Goal: Contribute content: Add original content to the website for others to see

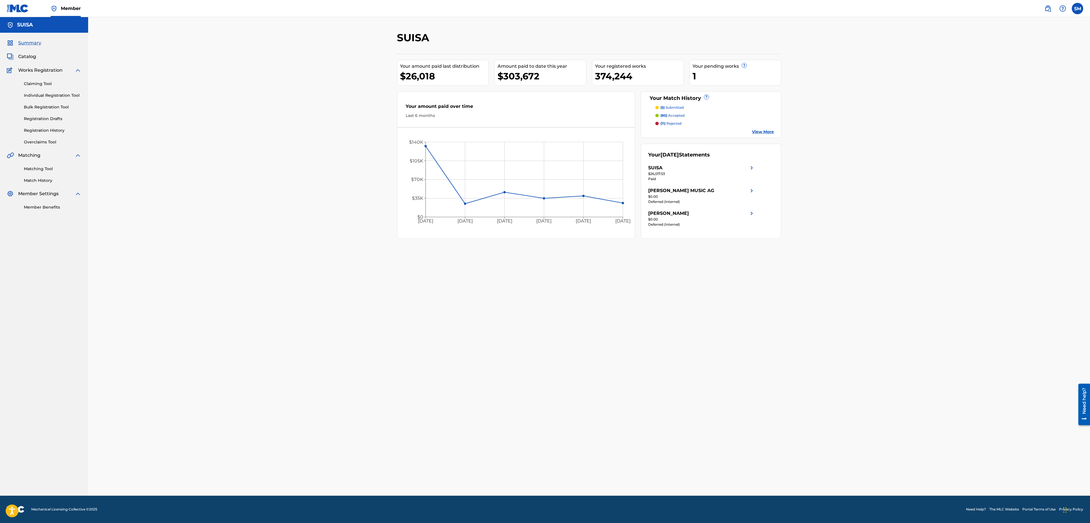
click at [33, 58] on span "Catalog" at bounding box center [27, 56] width 18 height 7
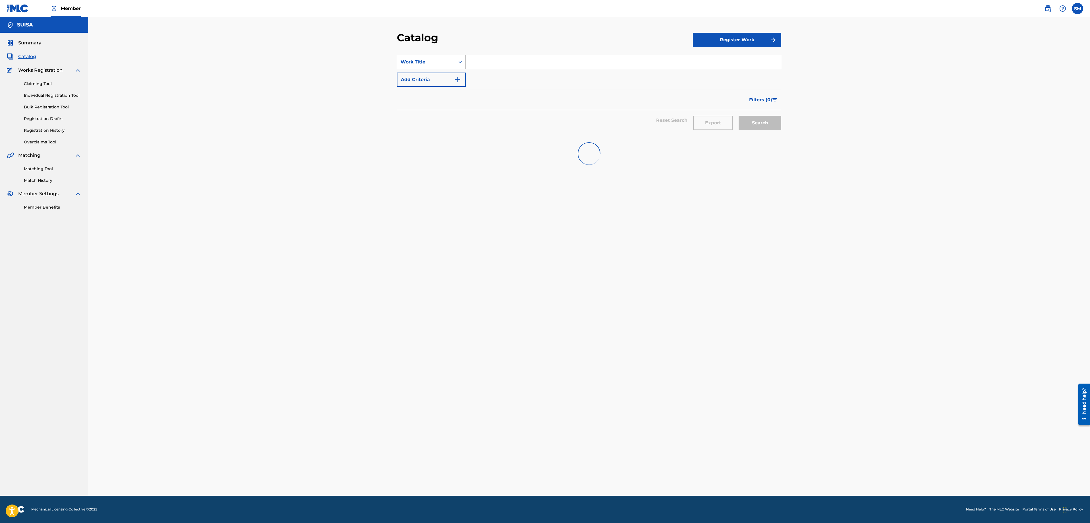
click at [482, 64] on input "Search Form" at bounding box center [623, 62] width 315 height 14
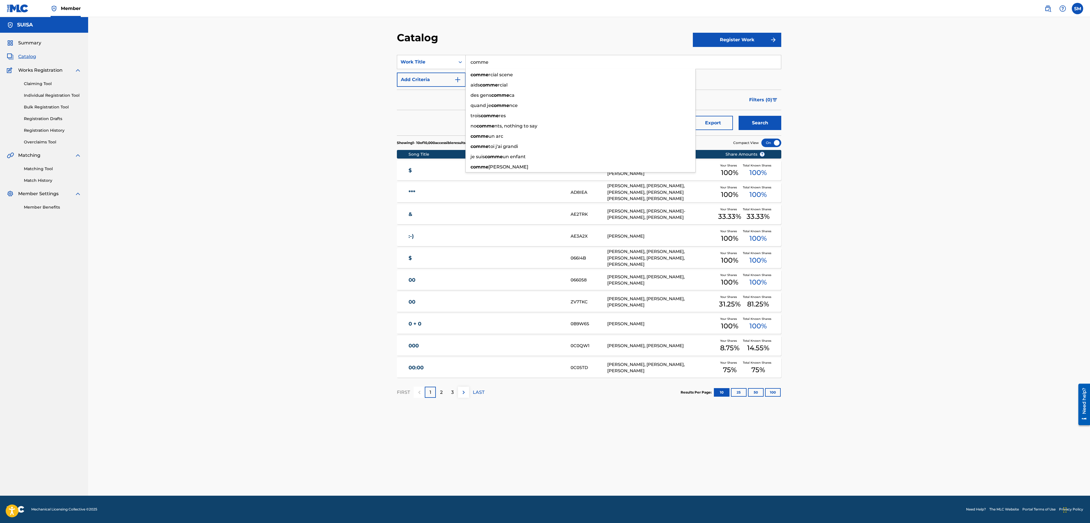
type input "comme"
click at [461, 80] on img "Search Form" at bounding box center [457, 79] width 7 height 7
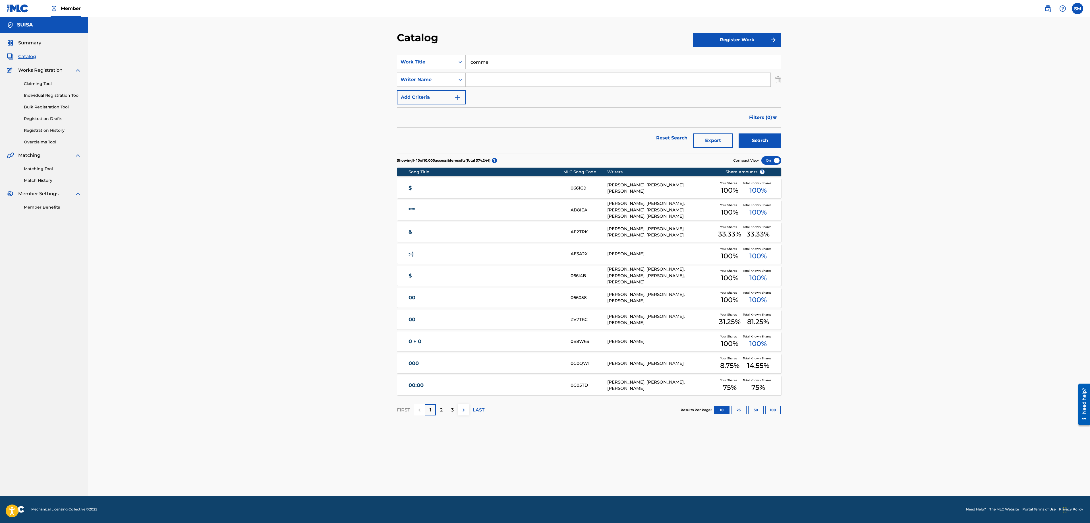
click at [478, 80] on input "Search Form" at bounding box center [618, 80] width 305 height 14
type input "revaud"
click at [739, 133] on button "Search" at bounding box center [760, 140] width 43 height 14
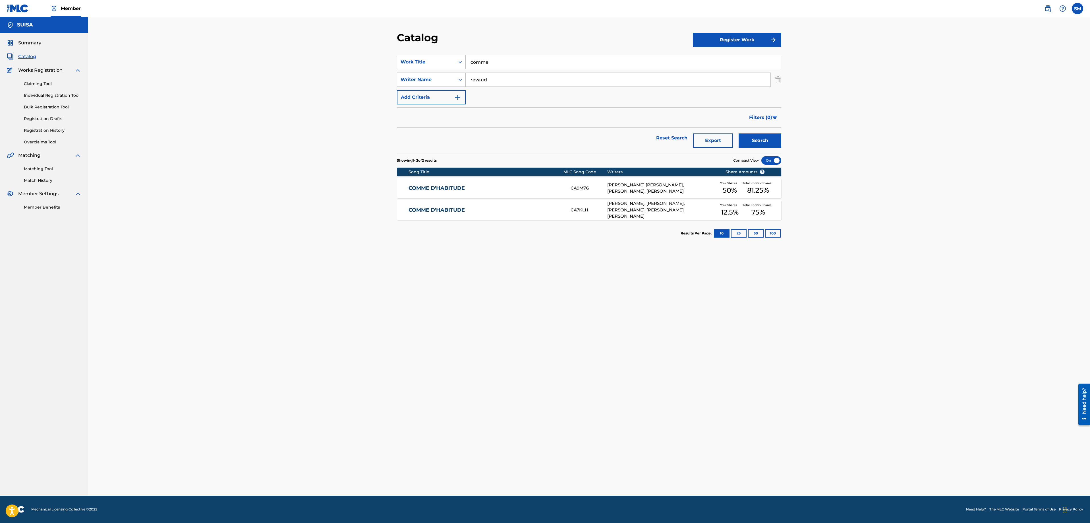
click at [485, 189] on link "COMME D'HABITUDE" at bounding box center [486, 188] width 155 height 7
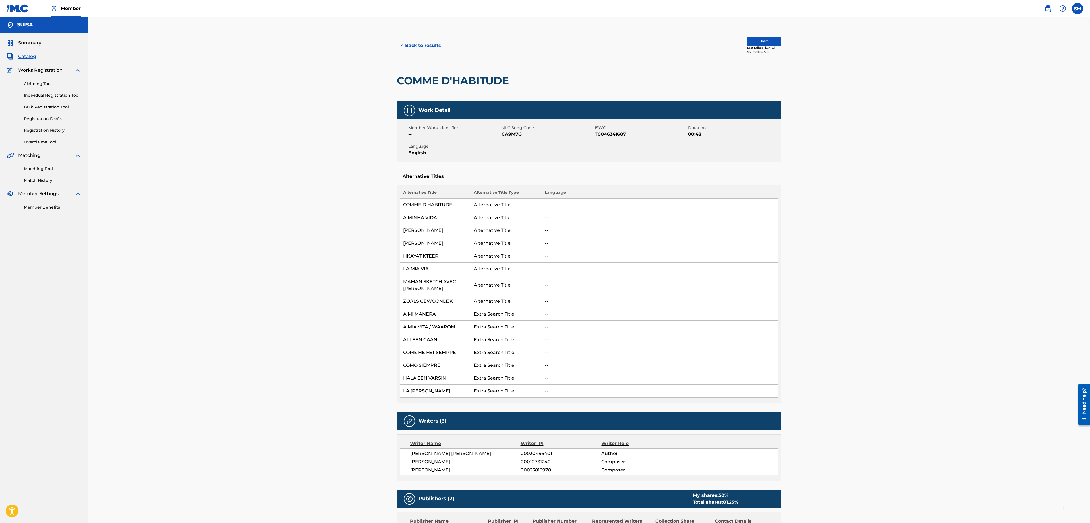
click at [404, 48] on button "< Back to results" at bounding box center [421, 45] width 48 height 14
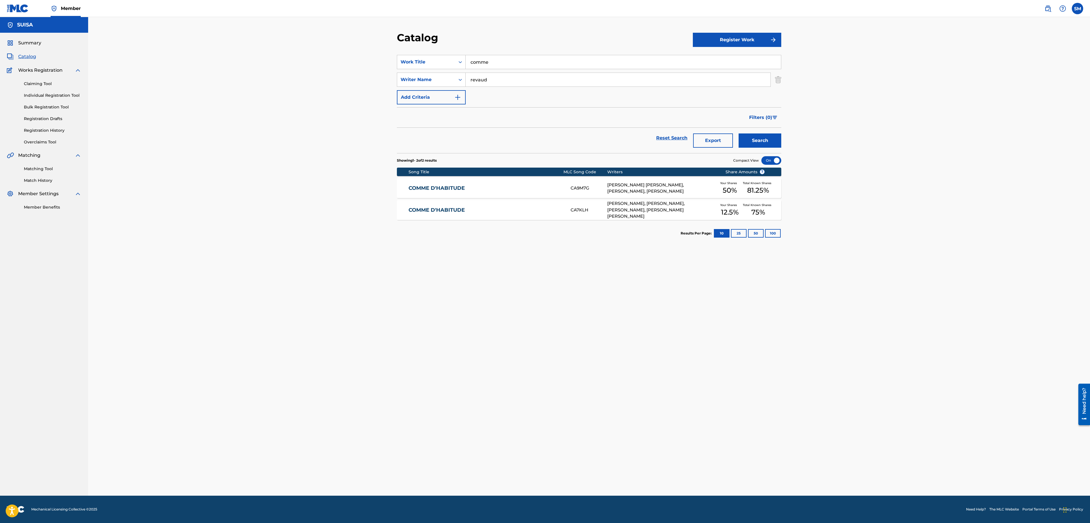
click at [653, 188] on div "[PERSON_NAME] [PERSON_NAME], [PERSON_NAME], [PERSON_NAME]" at bounding box center [661, 188] width 109 height 13
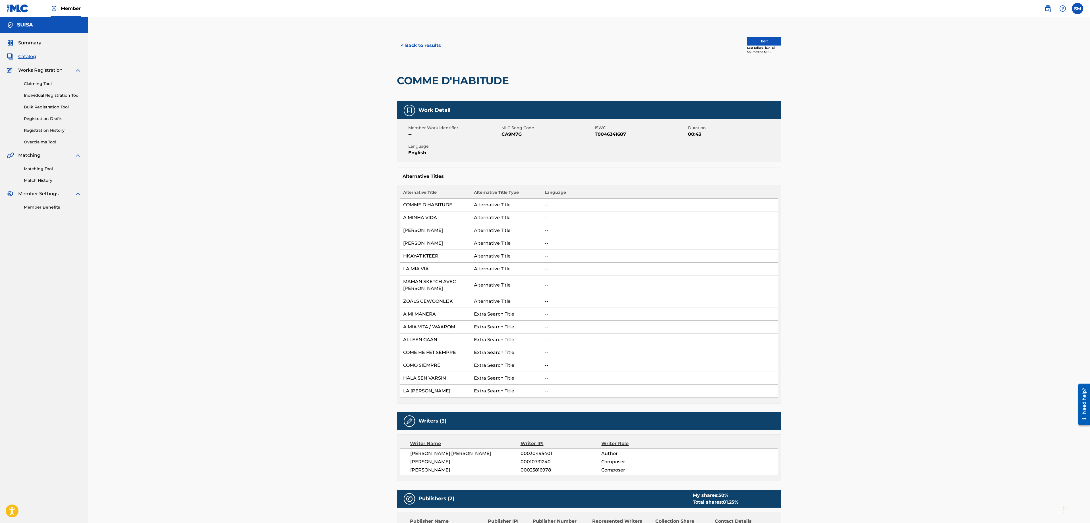
click at [763, 41] on button "Edit" at bounding box center [764, 41] width 34 height 9
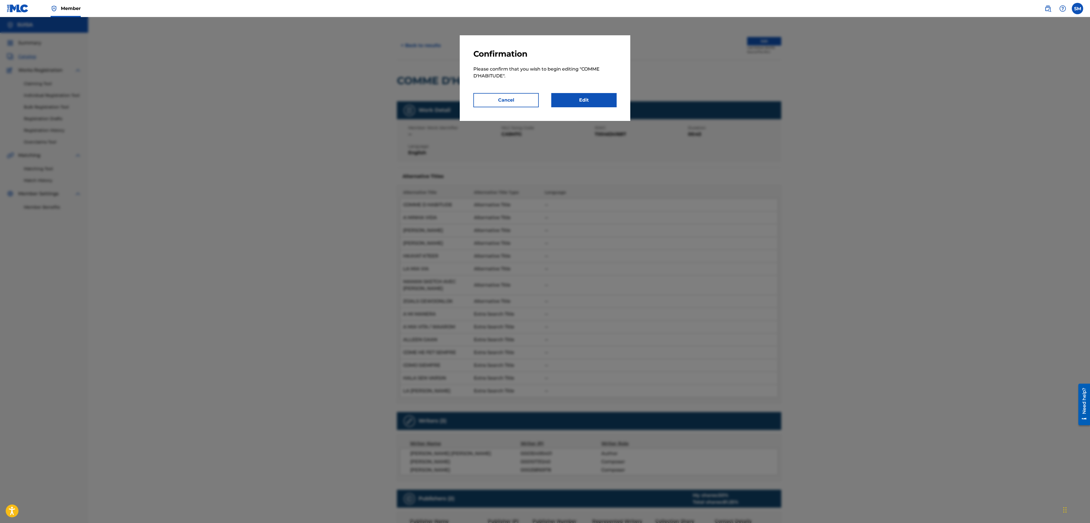
click at [581, 101] on link "Edit" at bounding box center [583, 100] width 65 height 14
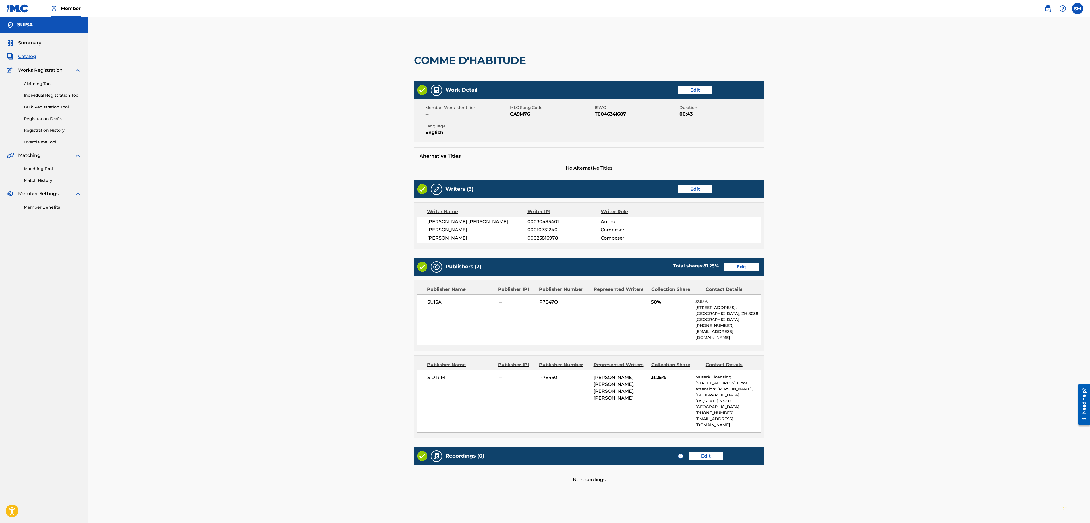
click at [744, 264] on link "Edit" at bounding box center [742, 266] width 34 height 9
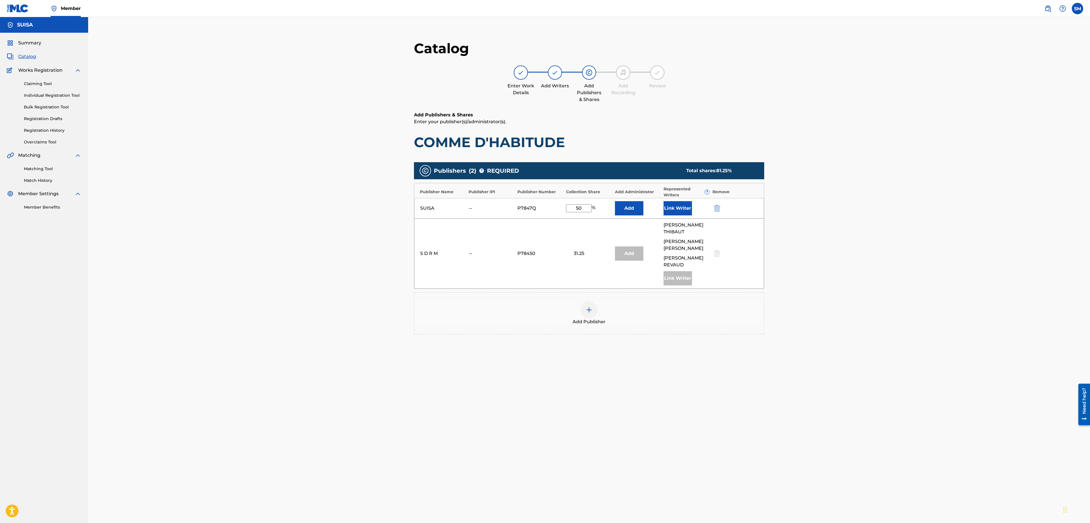
click at [716, 210] on img "submit" at bounding box center [717, 208] width 6 height 7
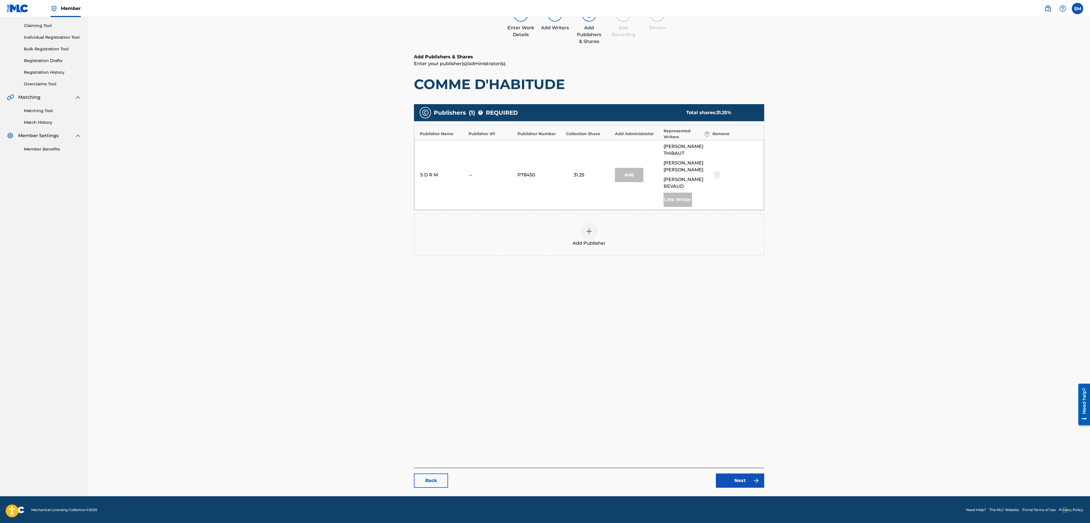
scroll to position [59, 0]
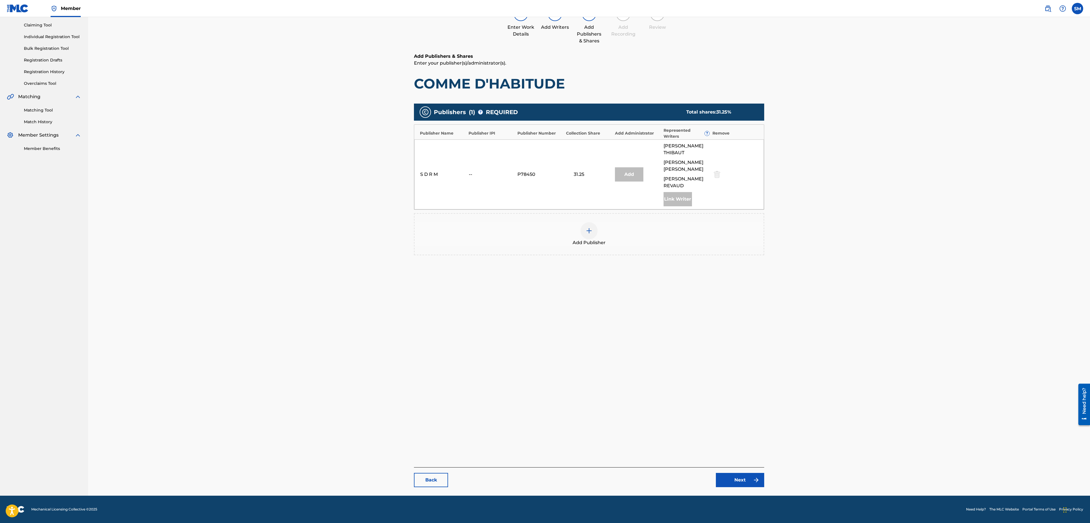
click at [728, 485] on link "Next" at bounding box center [740, 480] width 48 height 14
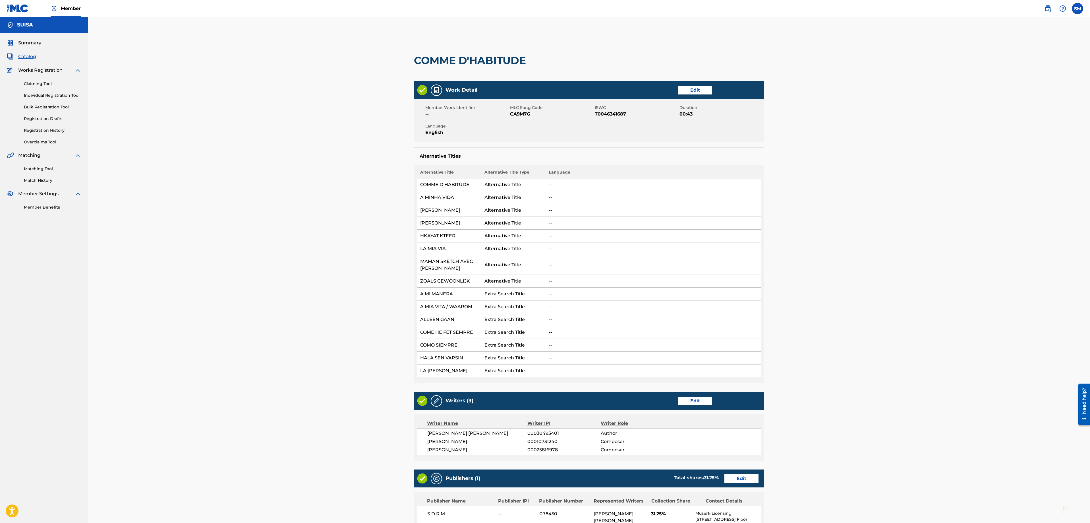
scroll to position [176, 0]
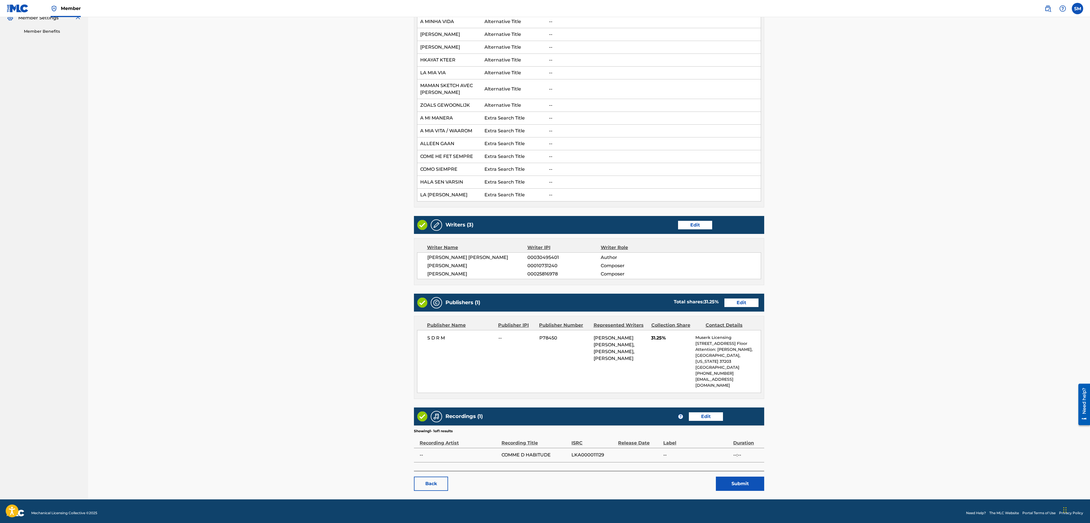
click at [733, 483] on button "Submit" at bounding box center [740, 483] width 48 height 14
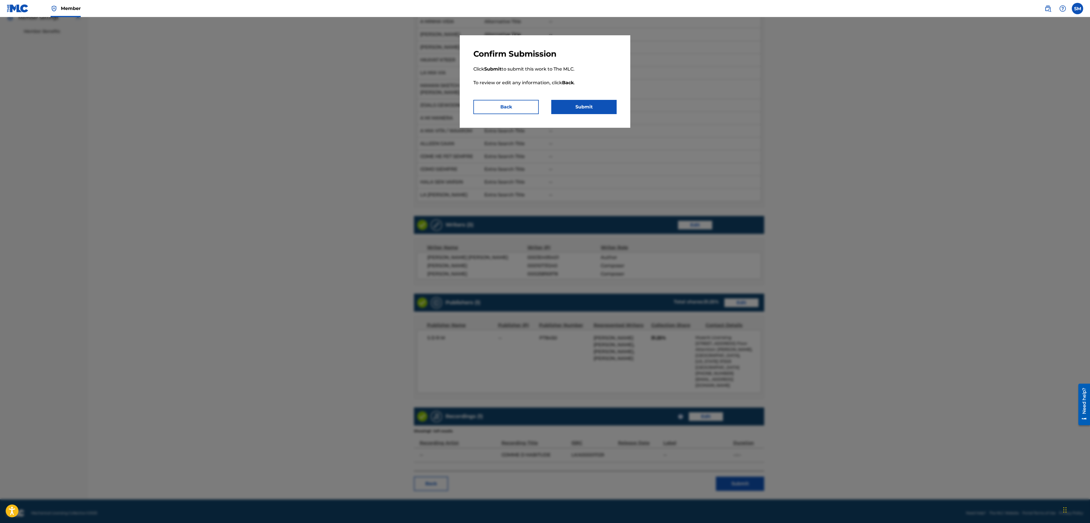
click at [572, 108] on button "Submit" at bounding box center [583, 107] width 65 height 14
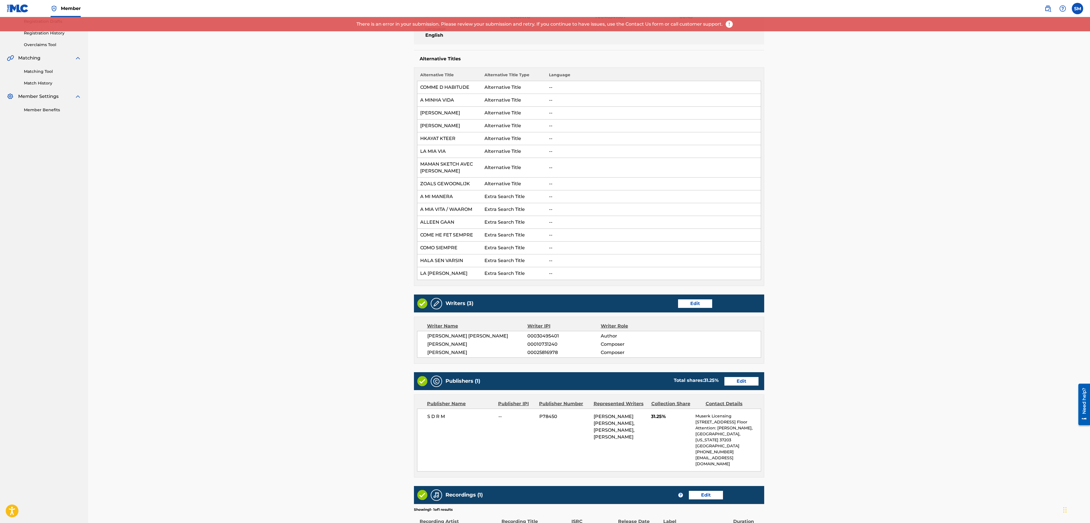
scroll to position [0, 0]
